Goal: Information Seeking & Learning: Learn about a topic

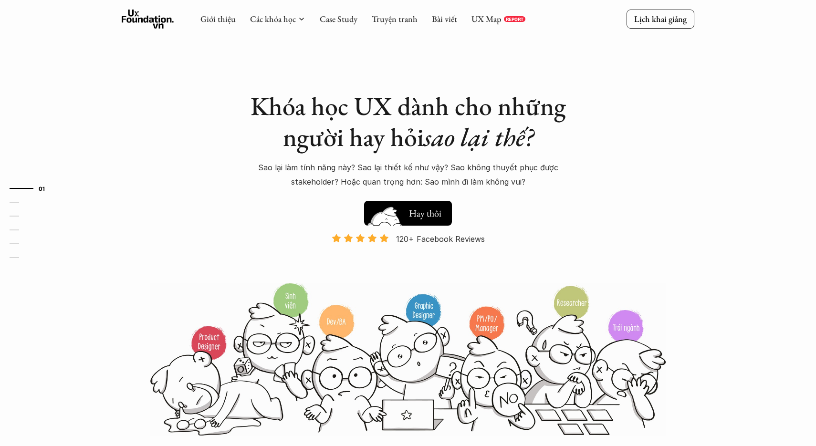
click at [406, 220] on img at bounding box center [384, 228] width 51 height 43
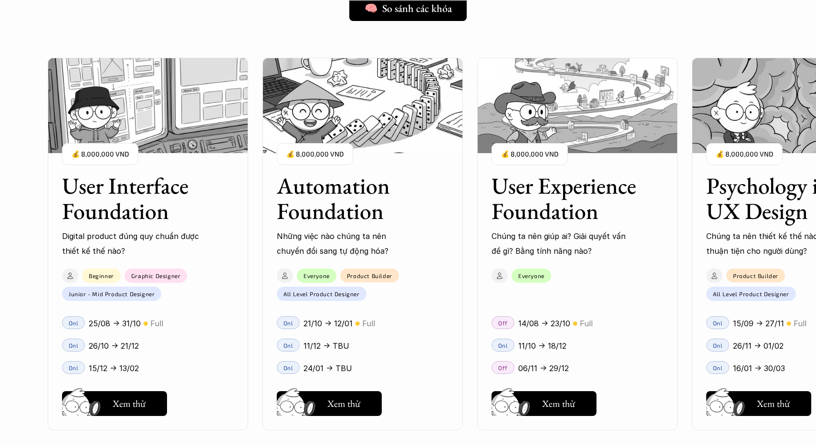
scroll to position [843, 0]
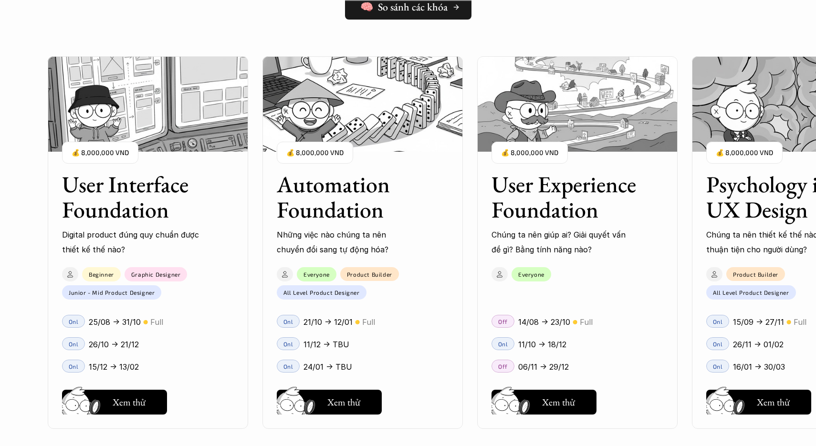
click at [434, 13] on h5 "🧠 So sánh các khóa" at bounding box center [403, 7] width 87 height 12
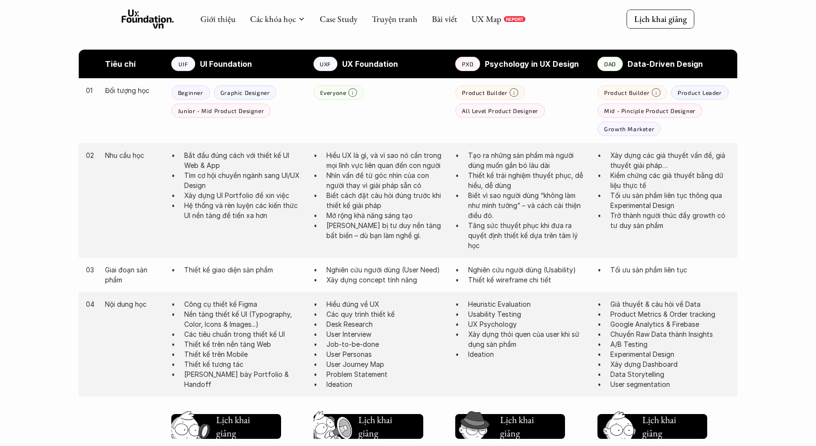
scroll to position [493, 0]
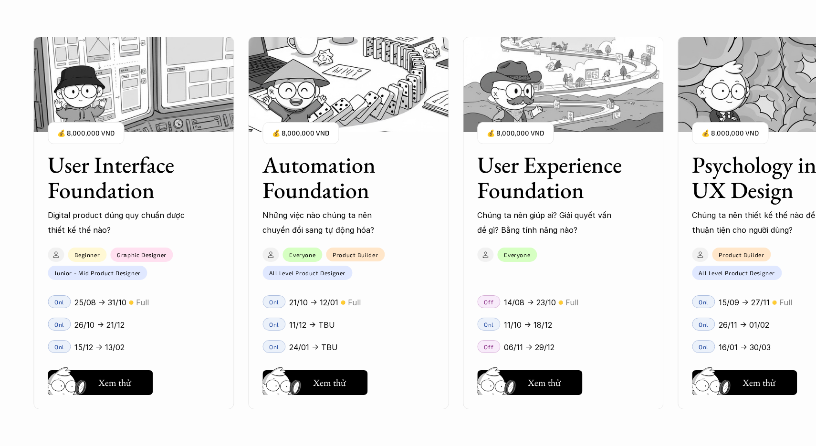
scroll to position [999, 0]
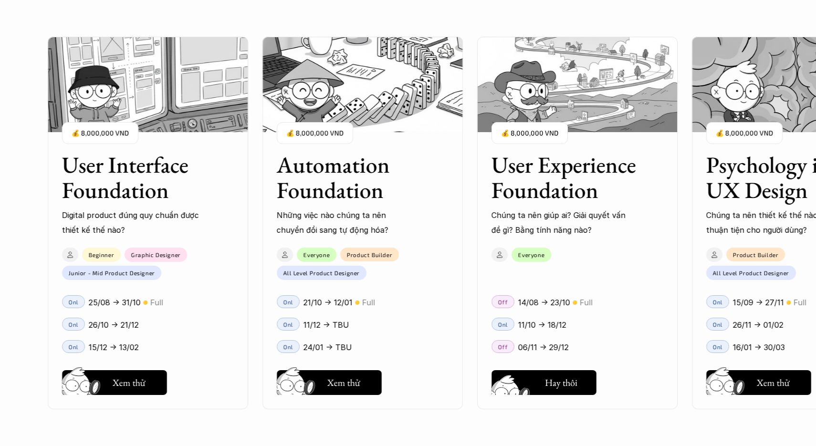
click at [561, 386] on div "User Interface Foundation Digital product đúng quy chuẩn được thiết kế thế nào?…" at bounding box center [408, 223] width 721 height 446
click at [505, 378] on div "User Interface Foundation Digital product đúng quy chuẩn được thiết kế thế nào?…" at bounding box center [408, 223] width 721 height 446
click at [548, 349] on div "User Interface Foundation Digital product đúng quy chuẩn được thiết kế thế nào?…" at bounding box center [408, 223] width 721 height 446
click at [525, 176] on div "User Interface Foundation Digital product đúng quy chuẩn được thiết kế thế nào?…" at bounding box center [408, 223] width 721 height 446
click at [554, 197] on div "User Interface Foundation Digital product đúng quy chuẩn được thiết kế thế nào?…" at bounding box center [408, 223] width 721 height 446
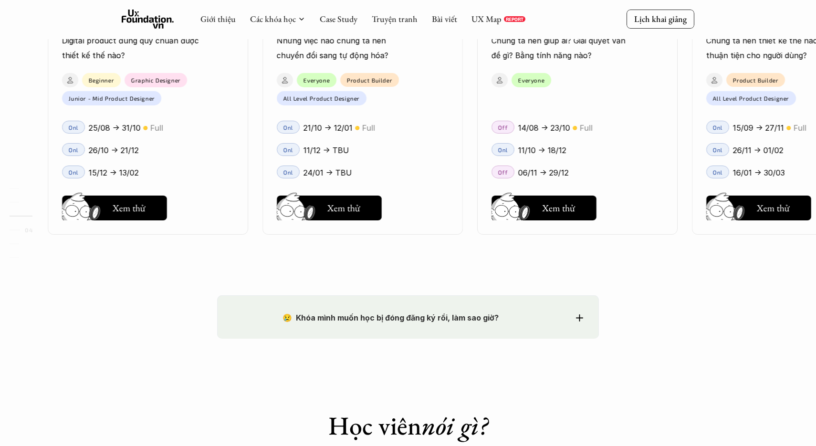
scroll to position [1364, 0]
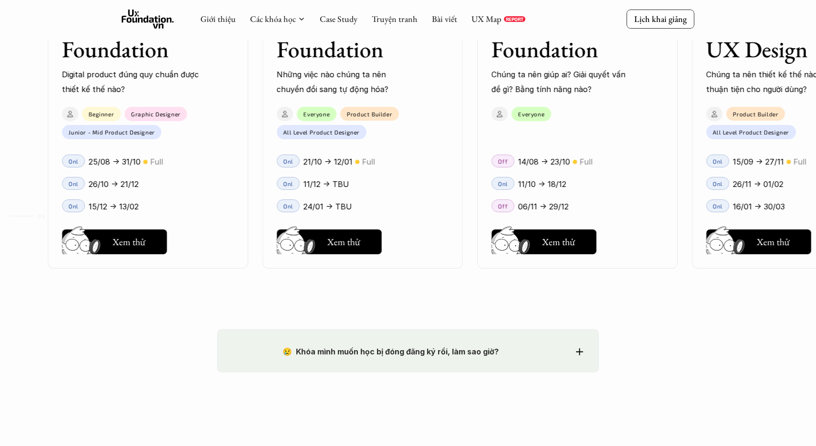
click at [130, 12] on icon at bounding box center [148, 19] width 52 height 19
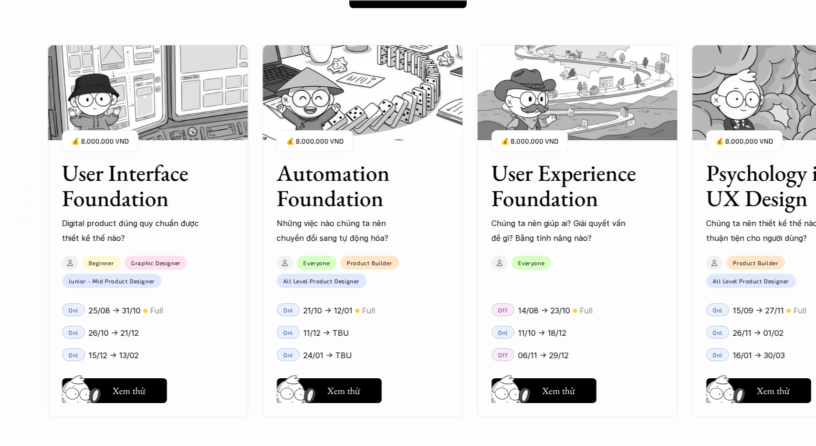
scroll to position [853, 0]
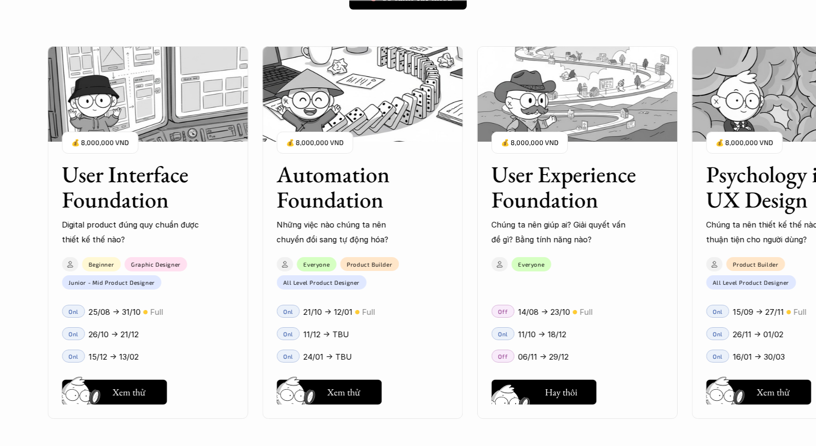
click at [543, 388] on h5 "Xem thử" at bounding box center [559, 394] width 35 height 13
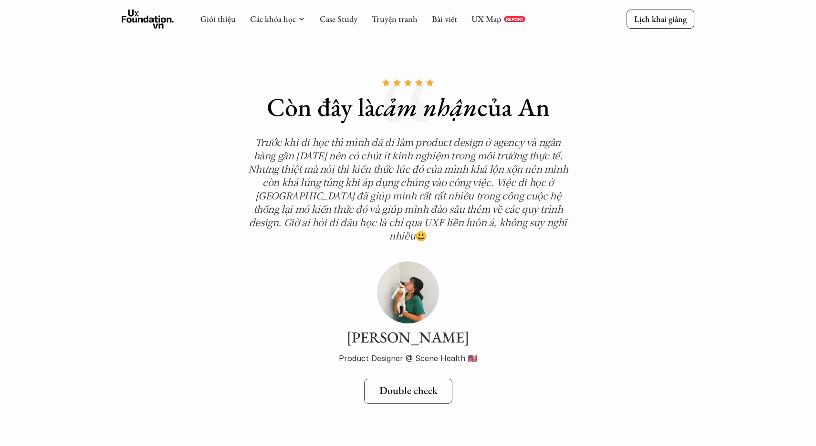
scroll to position [3199, 0]
click at [308, 18] on div "Giới thiệu Các khóa học Case Study Truyện tranh Bài viết UX Map REPORT" at bounding box center [362, 19] width 325 height 19
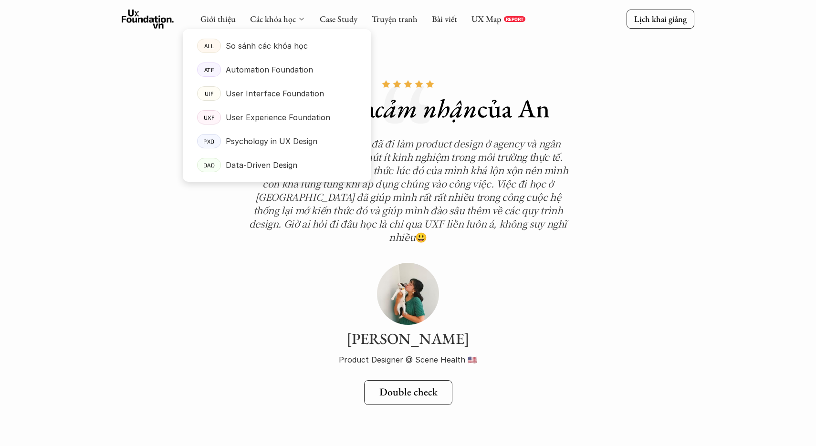
click at [296, 19] on div "Các khóa học" at bounding box center [277, 19] width 55 height 10
click at [312, 73] on div "Automation Foundation" at bounding box center [291, 70] width 131 height 14
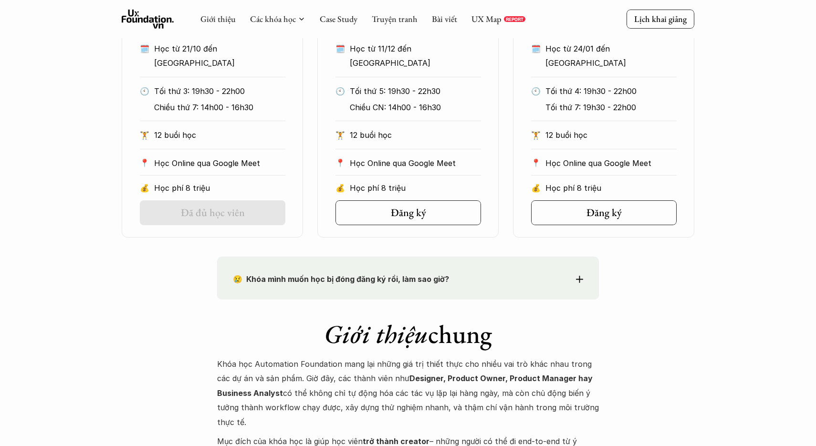
scroll to position [452, 0]
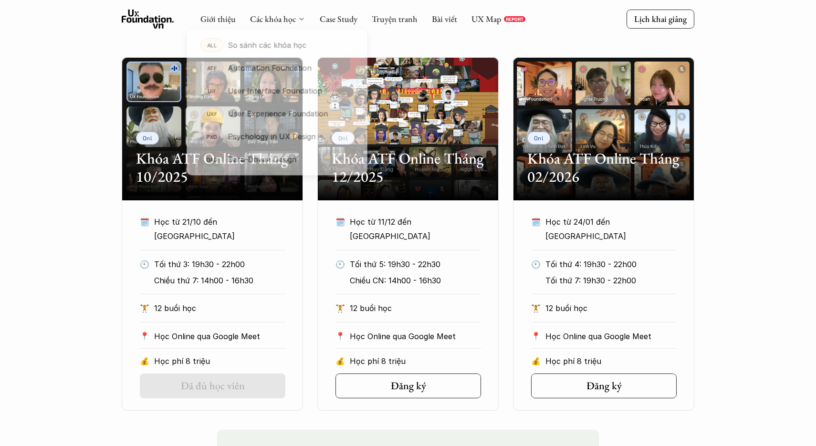
click at [302, 17] on icon at bounding box center [302, 19] width 8 height 8
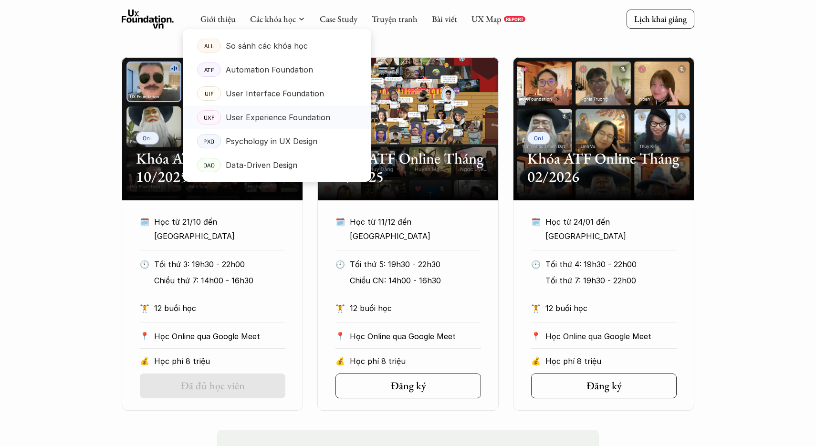
click at [265, 118] on p "User Experience Foundation" at bounding box center [278, 117] width 105 height 14
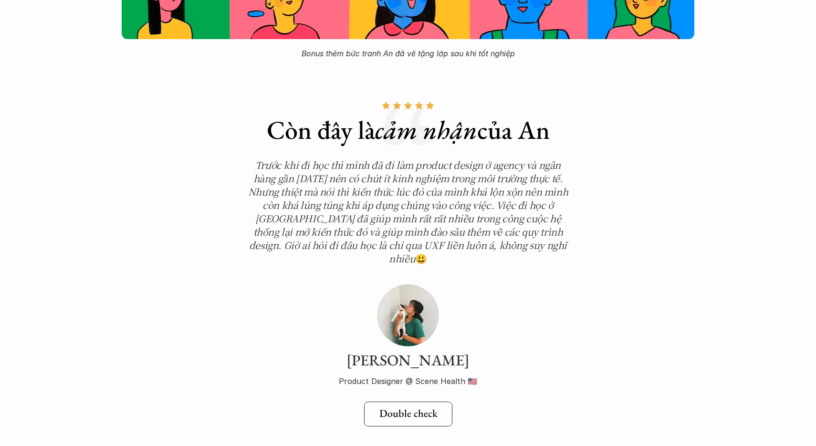
scroll to position [3179, 0]
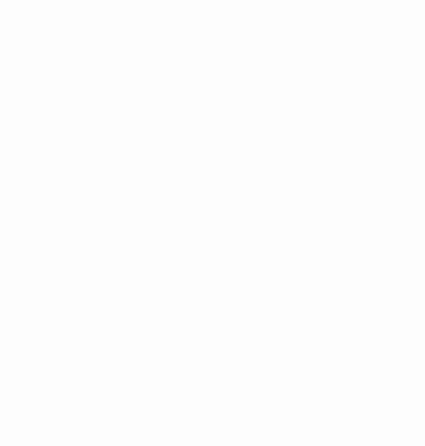
scroll to position [642, 0]
